Goal: Information Seeking & Learning: Learn about a topic

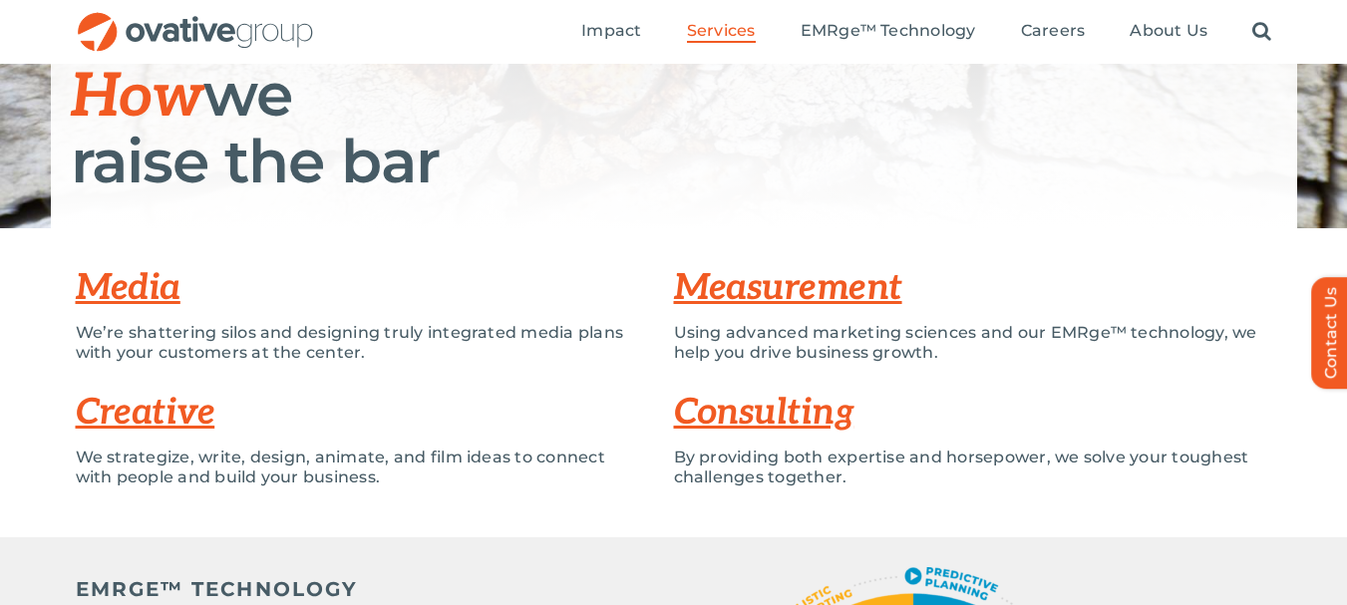
click at [548, 229] on div "Media We’re shattering silos and designing truly integrated media plans with yo…" at bounding box center [673, 382] width 1347 height 309
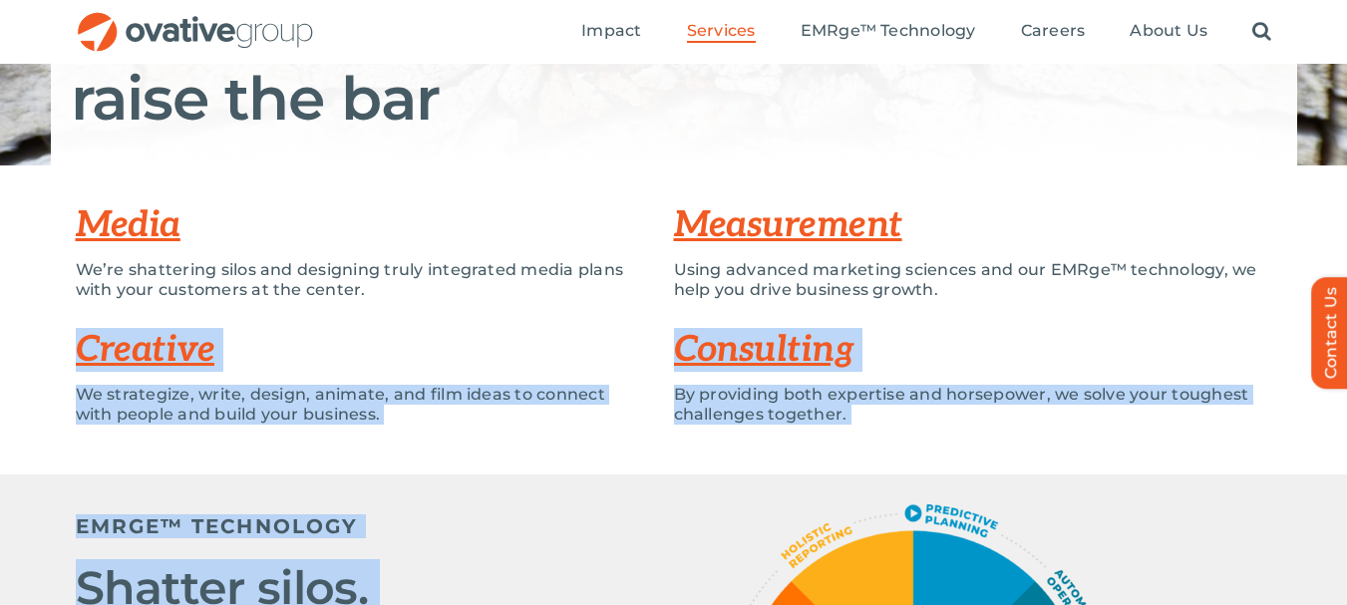
scroll to position [372, 0]
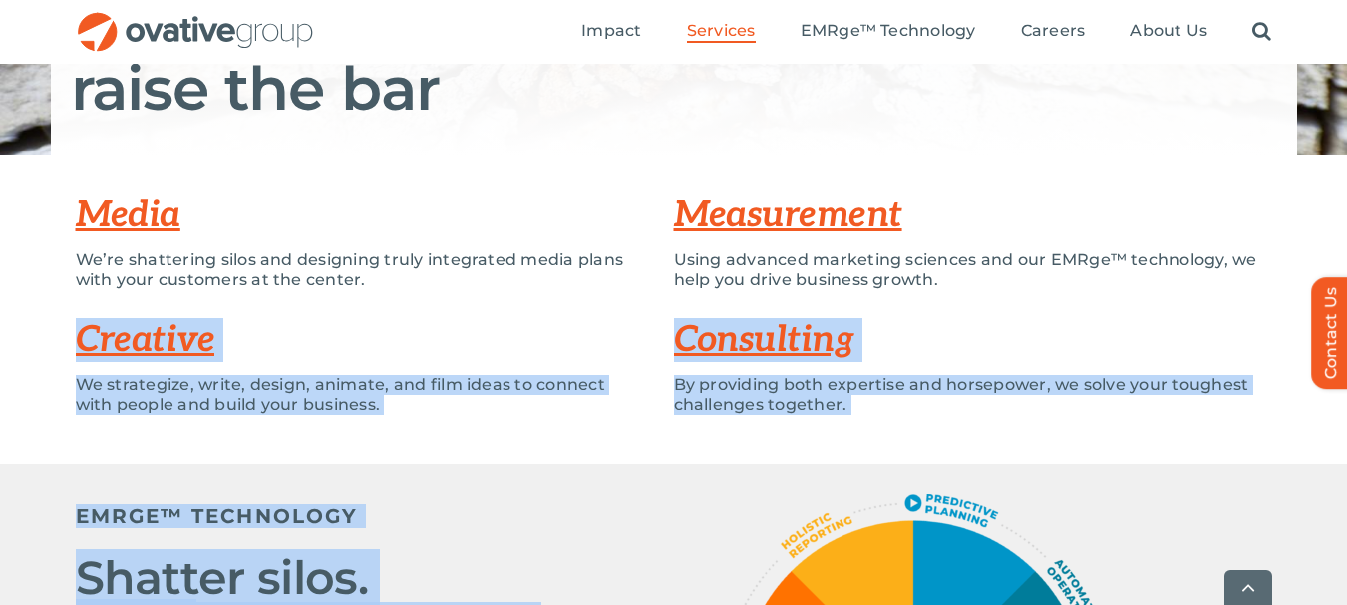
drag, startPoint x: 1028, startPoint y: 355, endPoint x: 756, endPoint y: 524, distance: 320.2
click at [740, 452] on div "Media We’re shattering silos and designing truly integrated media plans with yo…" at bounding box center [673, 310] width 1347 height 309
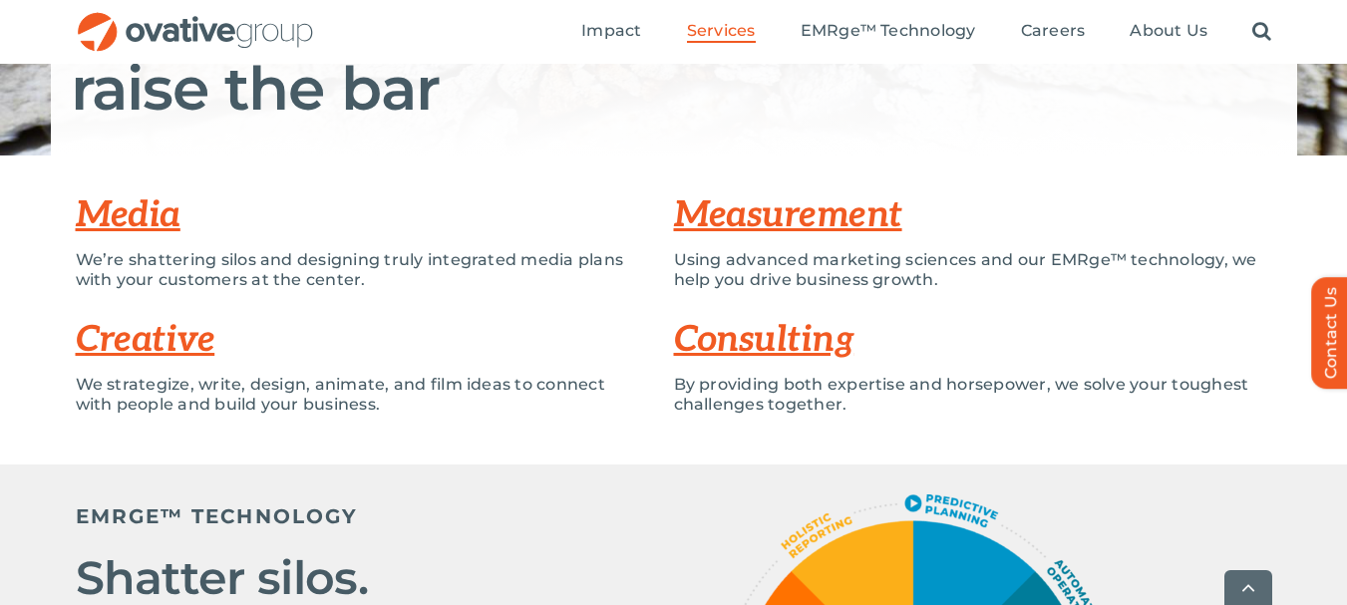
click at [118, 329] on link "Creative" at bounding box center [146, 340] width 140 height 44
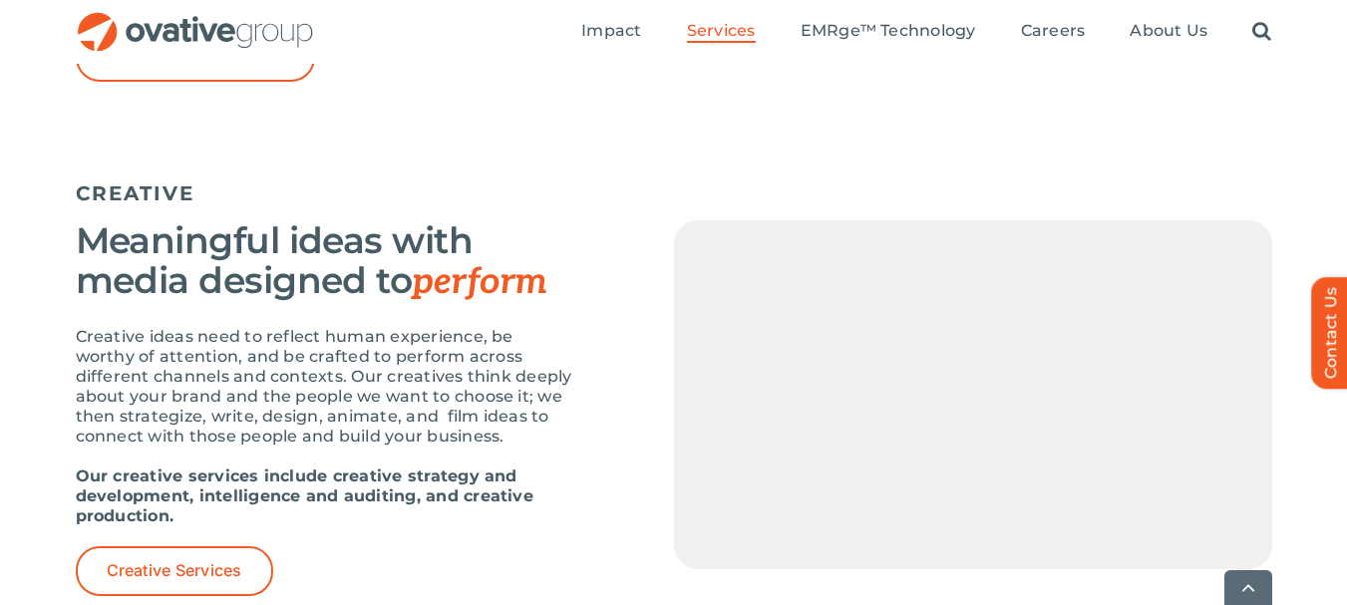
scroll to position [2186, 0]
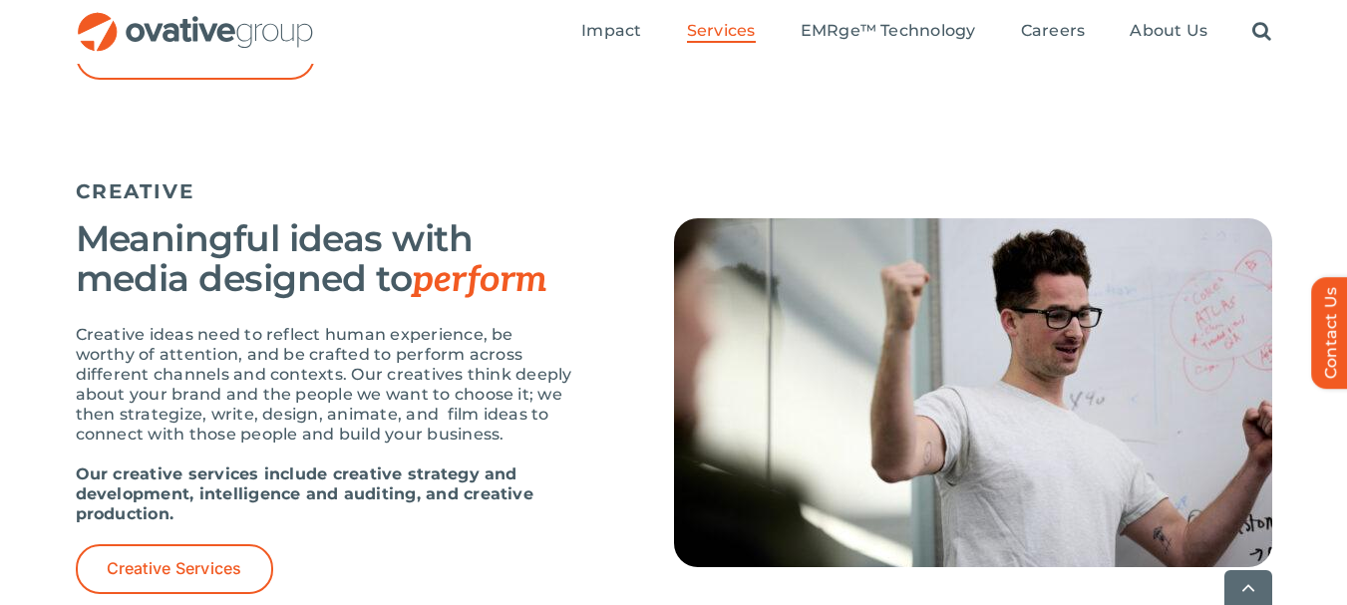
click at [114, 492] on strong "Our creative services include creative strategy and development, intelligence a…" at bounding box center [305, 494] width 458 height 59
click at [145, 492] on strong "Our creative services include creative strategy and development, intelligence a…" at bounding box center [305, 494] width 458 height 59
drag, startPoint x: 240, startPoint y: 502, endPoint x: 442, endPoint y: 487, distance: 202.0
click at [331, 503] on strong "Our creative services include creative strategy and development, intelligence a…" at bounding box center [305, 494] width 458 height 59
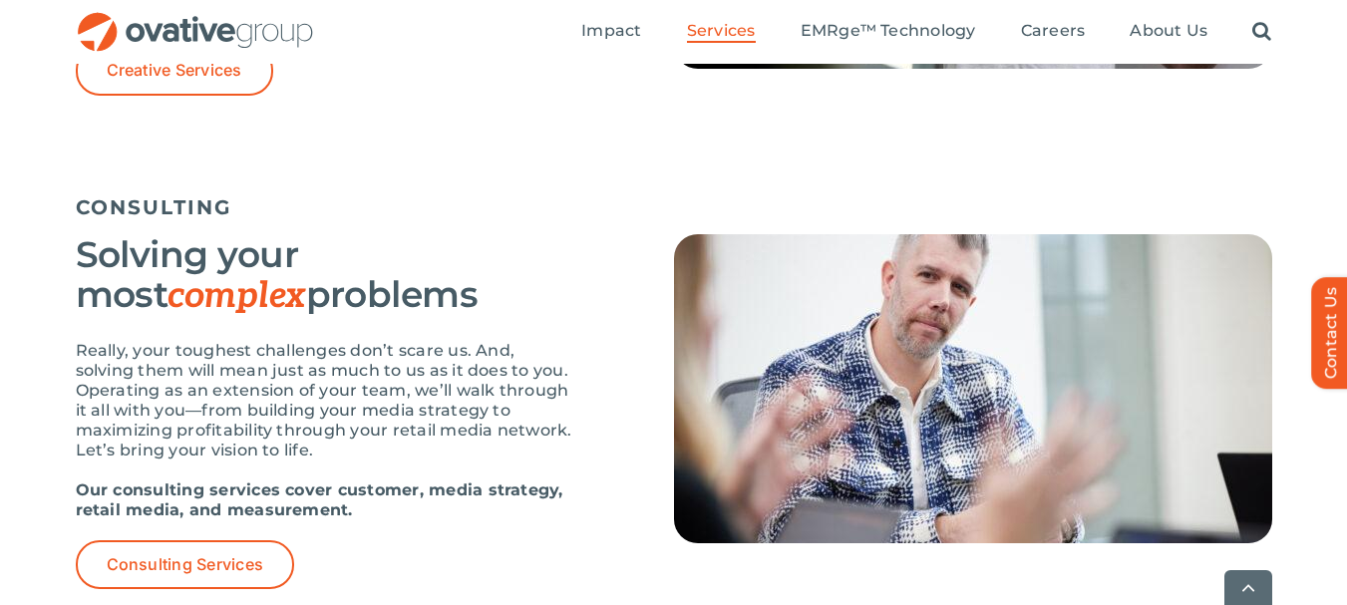
click at [418, 218] on h5 "CONSULTING" at bounding box center [674, 207] width 1197 height 24
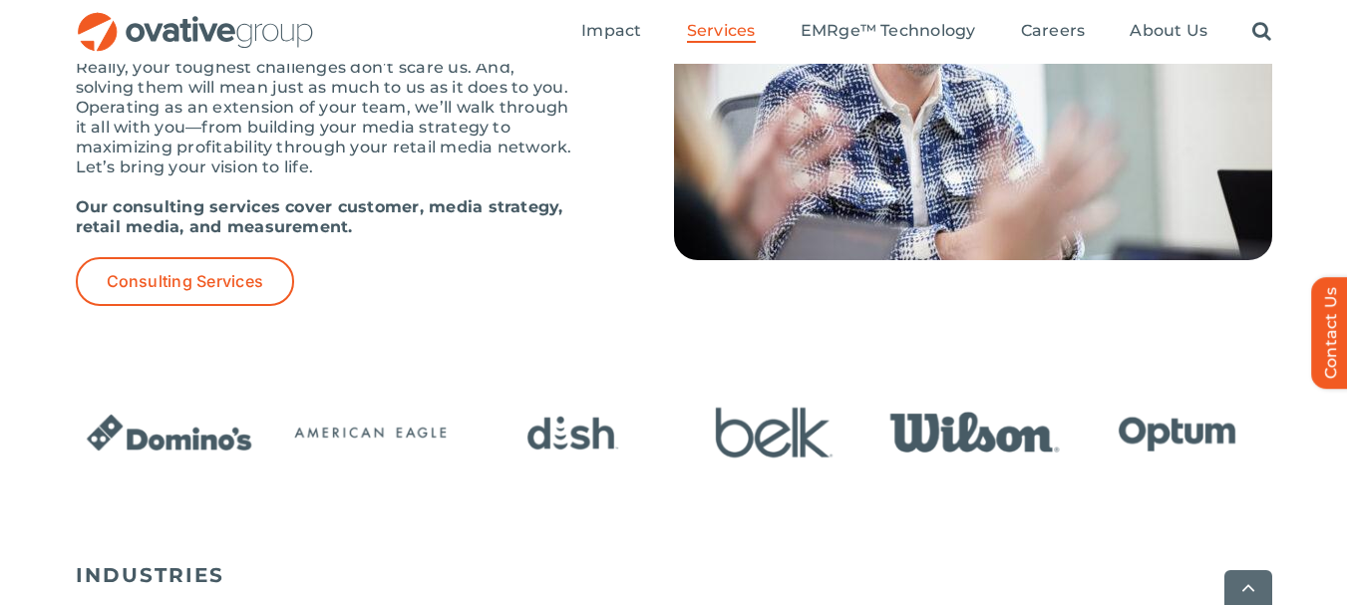
scroll to position [3383, 0]
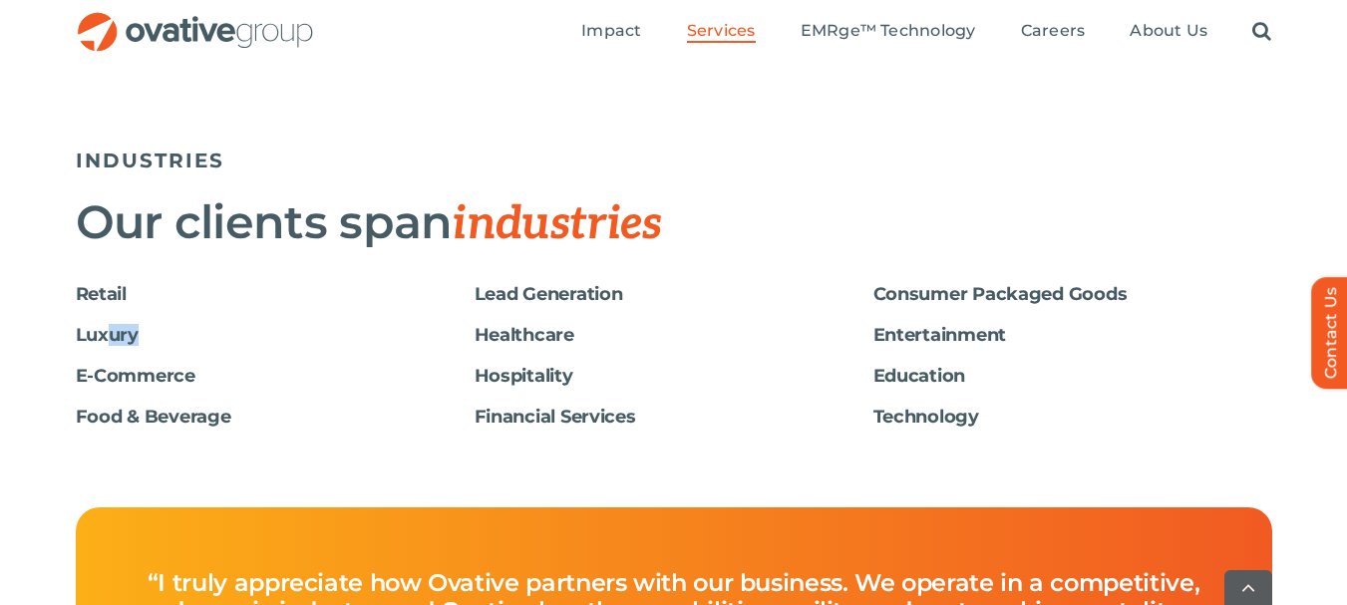
drag, startPoint x: 111, startPoint y: 350, endPoint x: 149, endPoint y: 364, distance: 40.4
click at [149, 364] on div "Luxury" at bounding box center [275, 345] width 399 height 41
click at [141, 372] on h6 "E-Commerce" at bounding box center [275, 376] width 399 height 21
drag, startPoint x: 253, startPoint y: 371, endPoint x: 265, endPoint y: 371, distance: 12.0
click at [261, 371] on h6 "E-Commerce" at bounding box center [275, 376] width 399 height 21
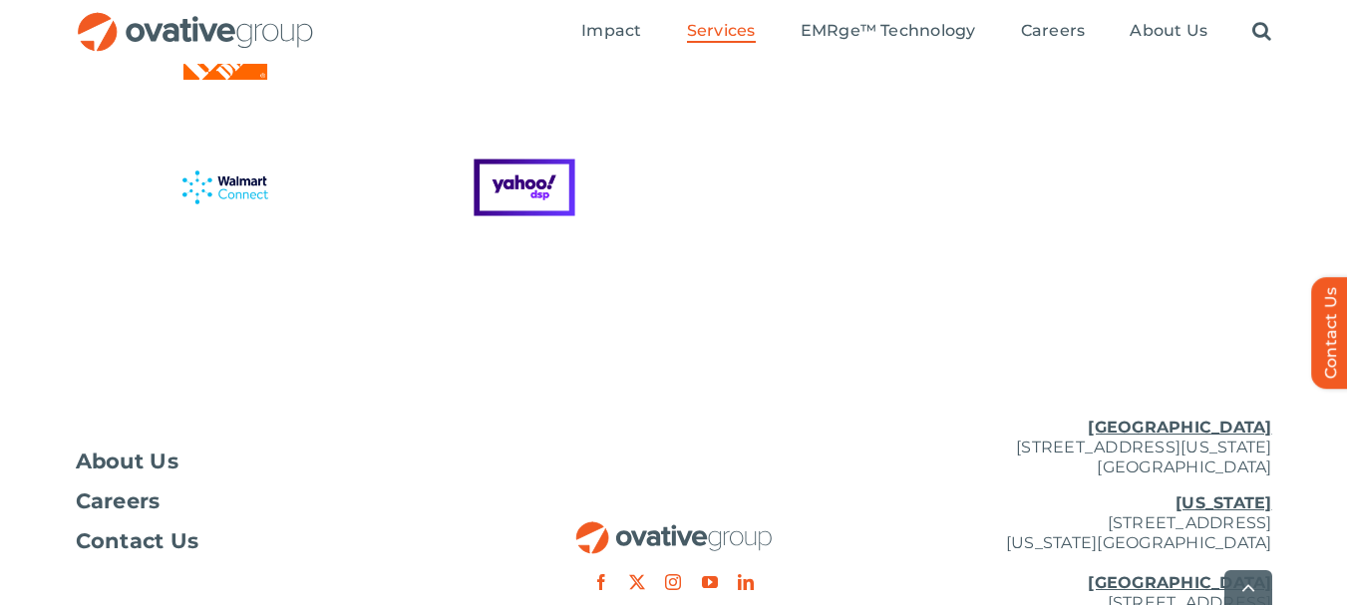
scroll to position [5721, 0]
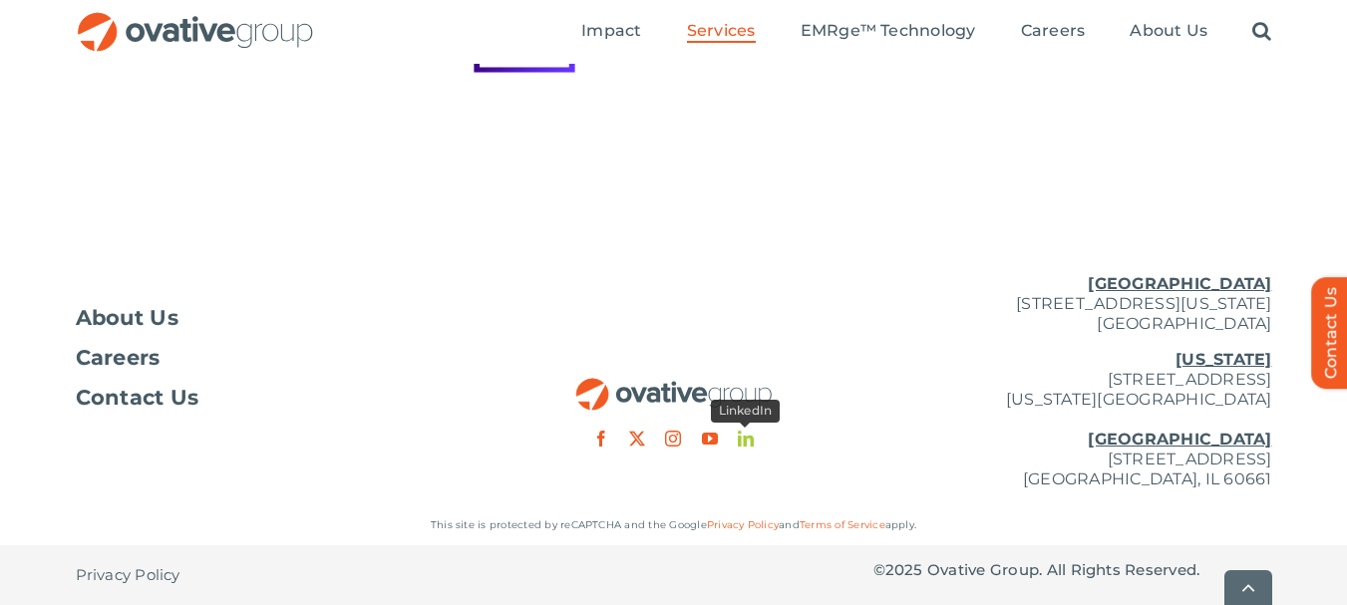
click at [741, 437] on link "linkedin" at bounding box center [746, 439] width 16 height 16
